Goal: Navigation & Orientation: Find specific page/section

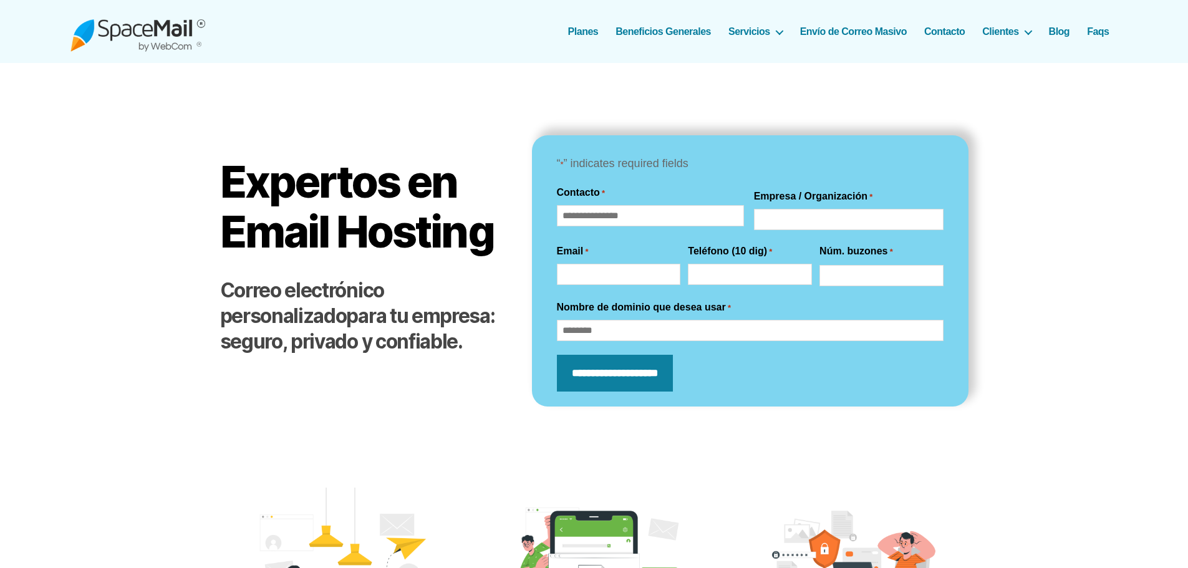
drag, startPoint x: 1142, startPoint y: 488, endPoint x: 1148, endPoint y: 446, distance: 42.2
click at [944, 32] on link "Contacto" at bounding box center [944, 32] width 41 height 12
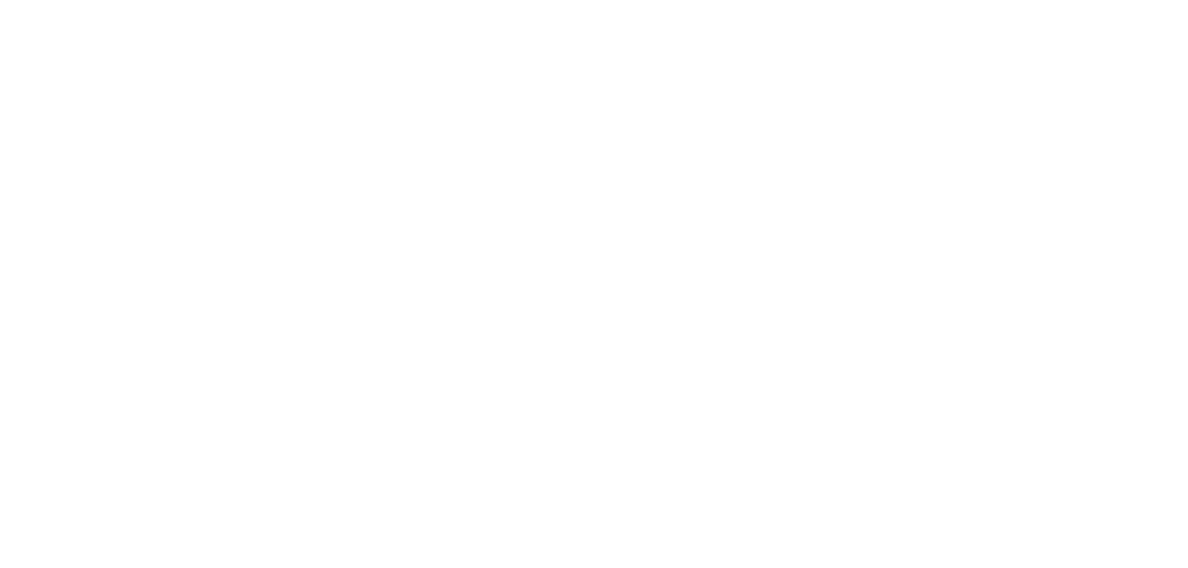
scroll to position [200, 0]
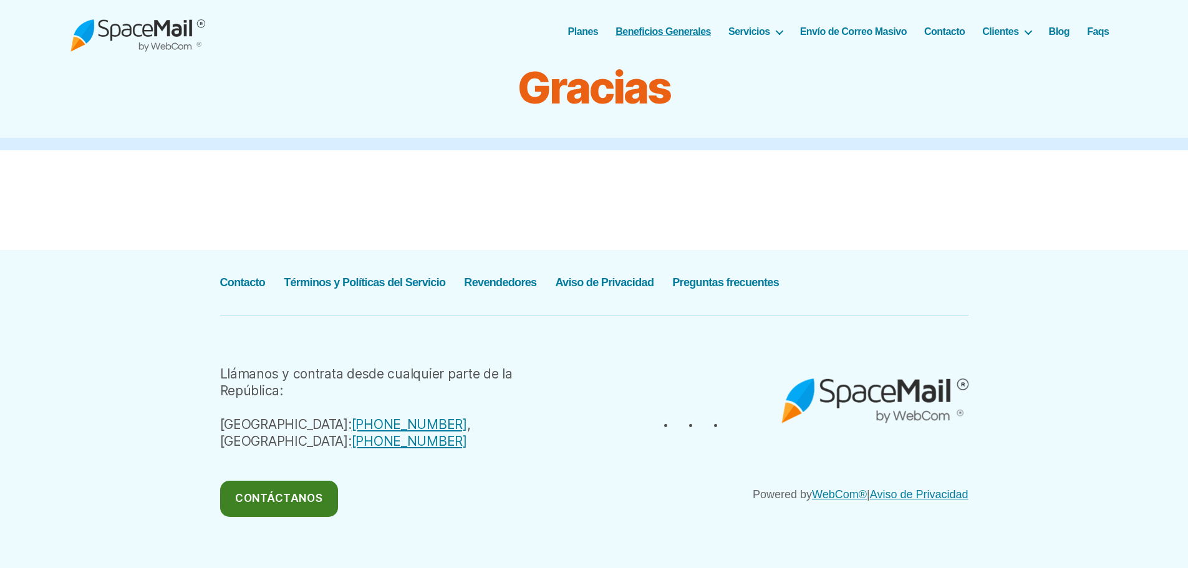
click at [651, 26] on link "Beneficios Generales" at bounding box center [663, 32] width 95 height 12
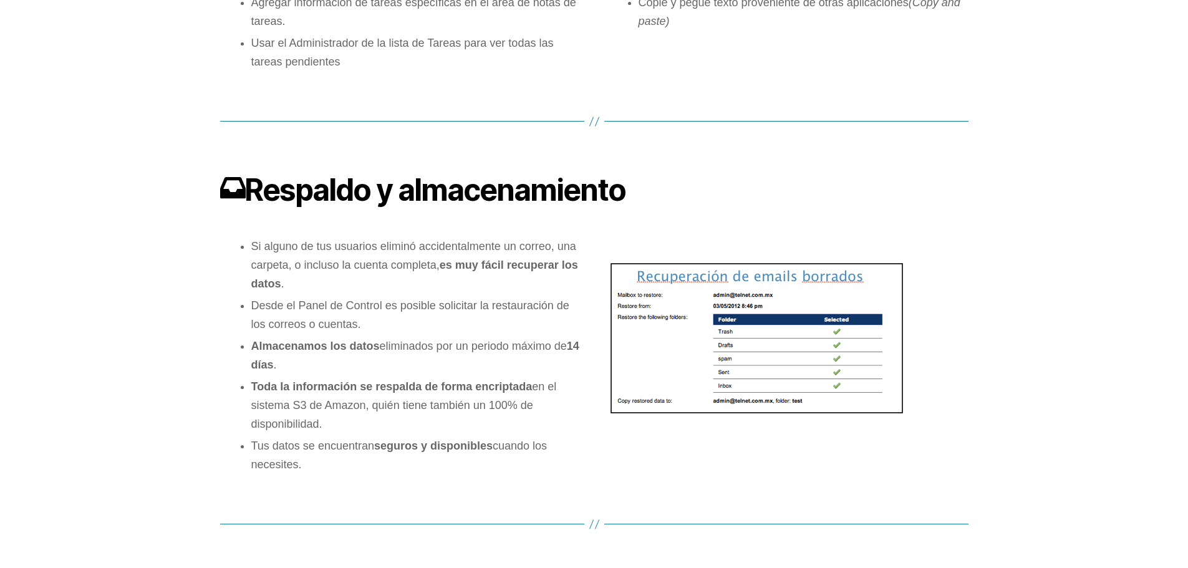
scroll to position [2869, 0]
